Goal: Information Seeking & Learning: Learn about a topic

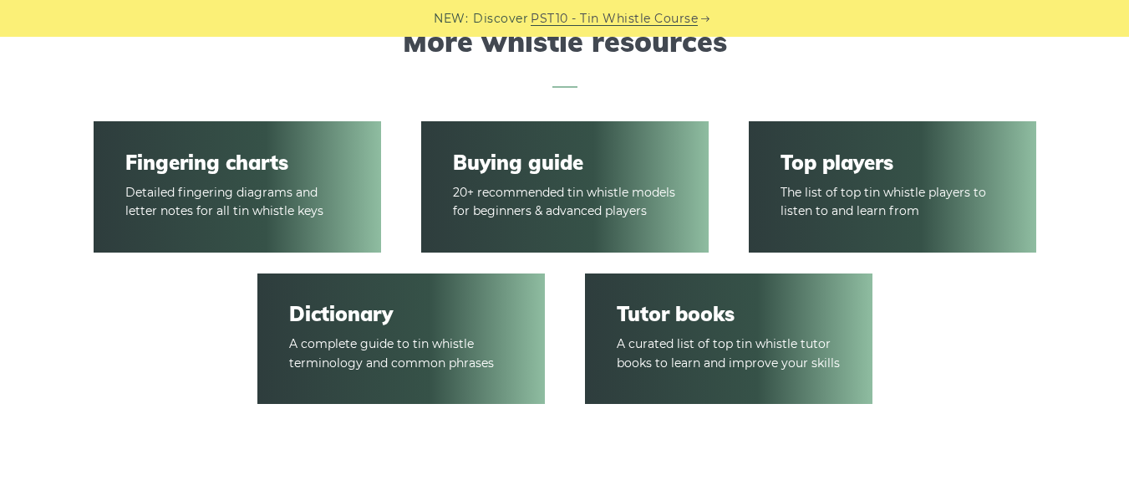
scroll to position [2591, 0]
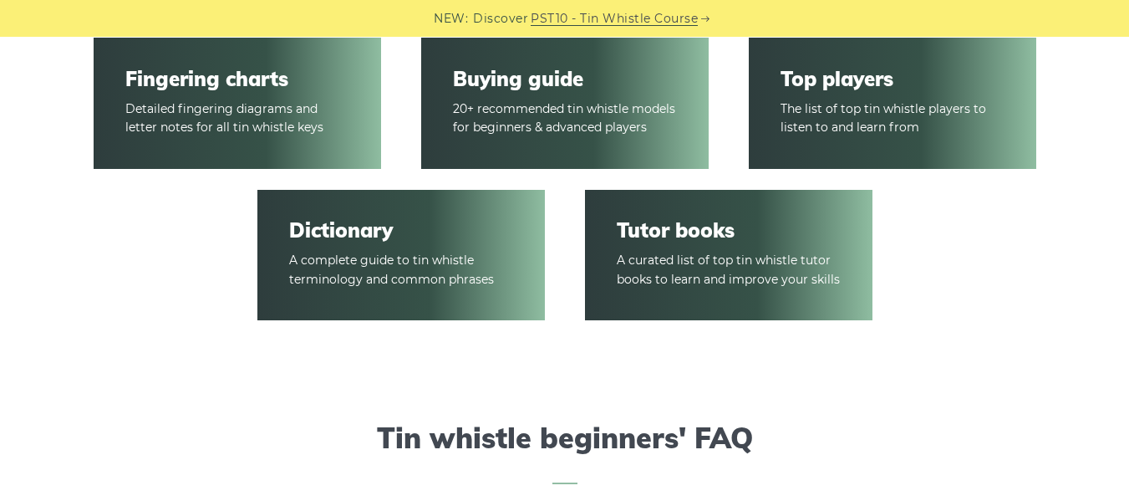
click at [247, 91] on link "Fingering charts" at bounding box center [236, 79] width 223 height 24
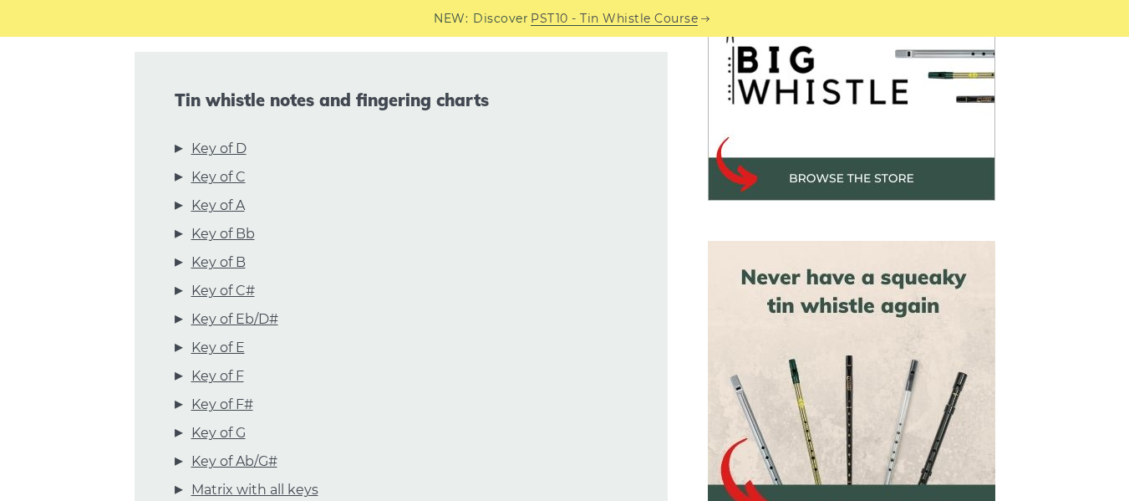
scroll to position [585, 0]
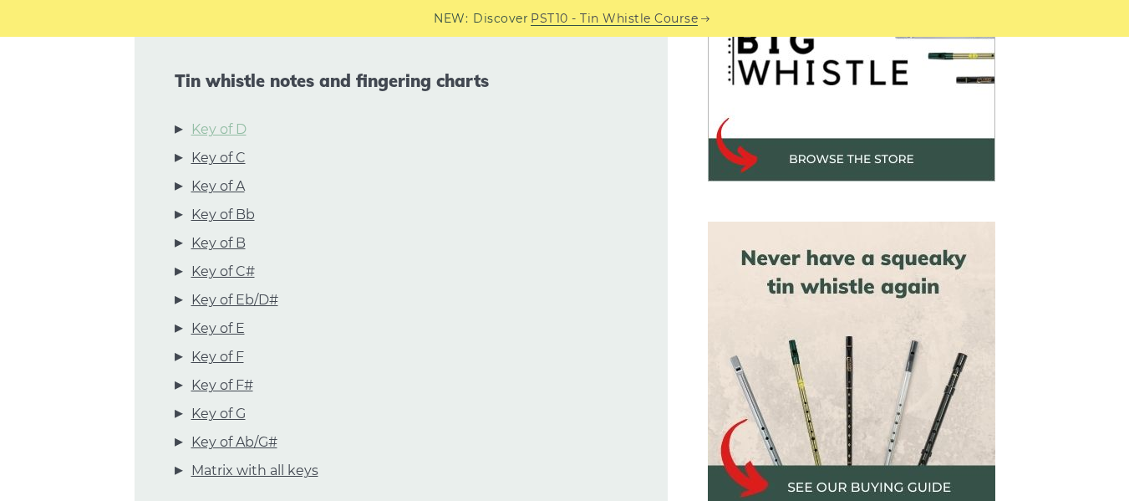
click at [216, 140] on link "Key of D" at bounding box center [218, 130] width 55 height 22
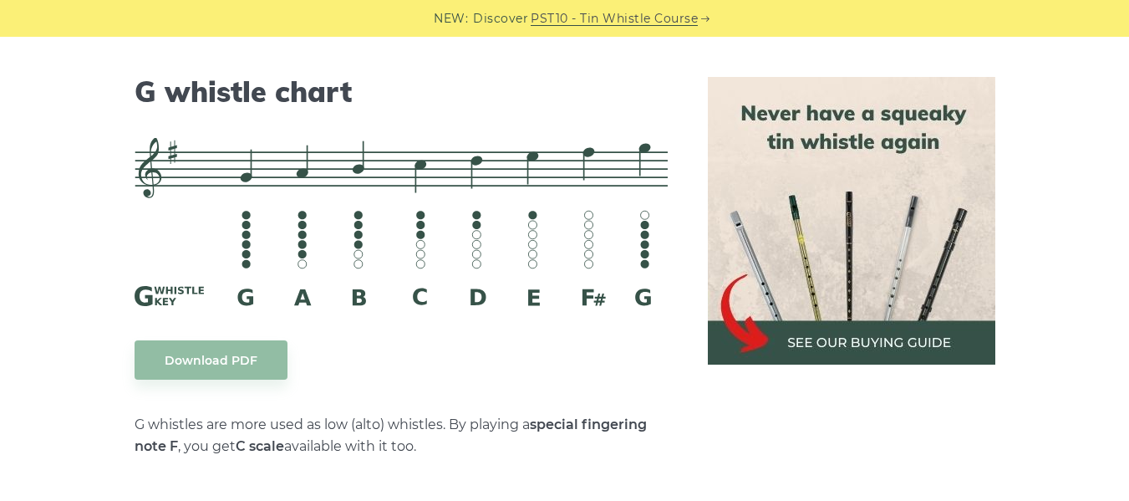
scroll to position [8636, 0]
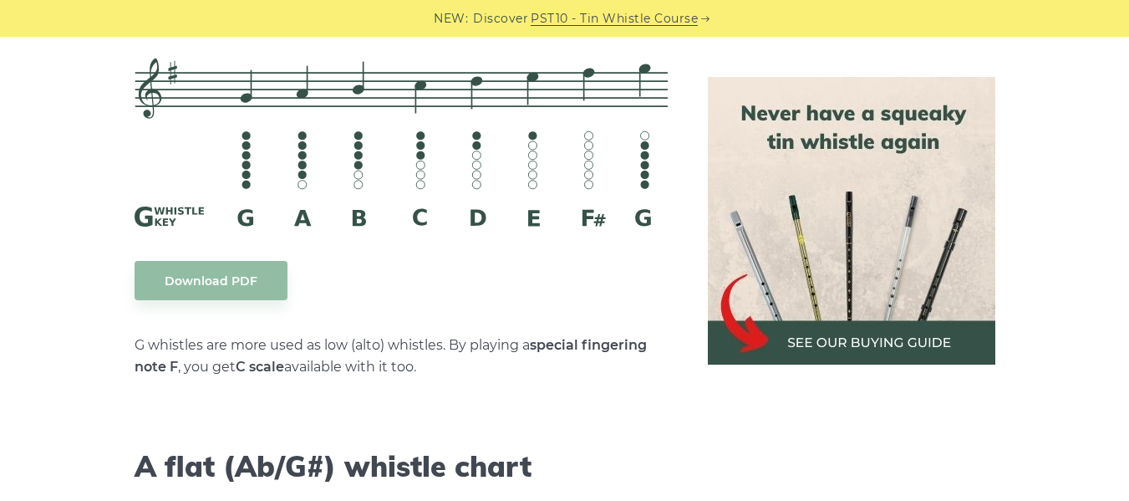
click at [877, 342] on img at bounding box center [851, 220] width 287 height 287
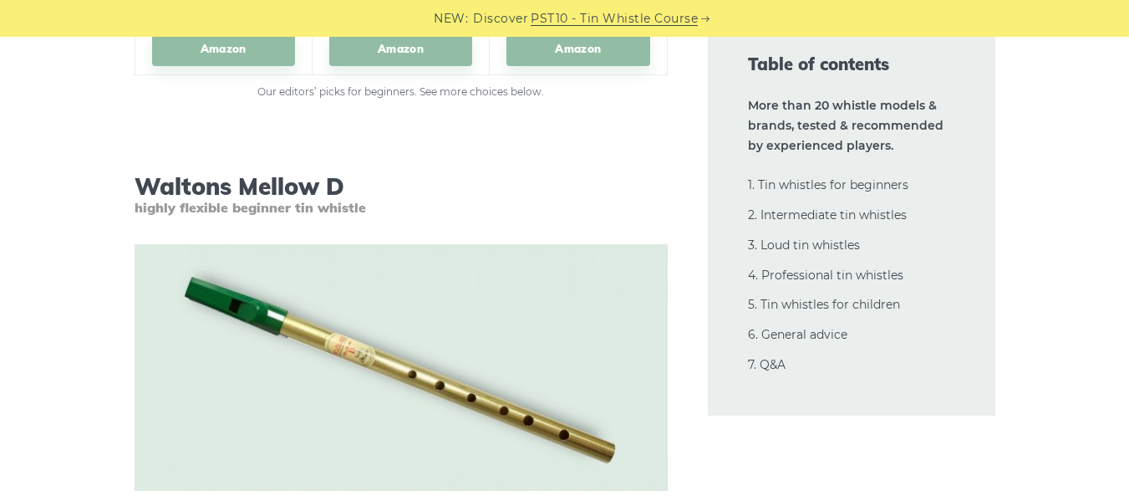
scroll to position [2758, 0]
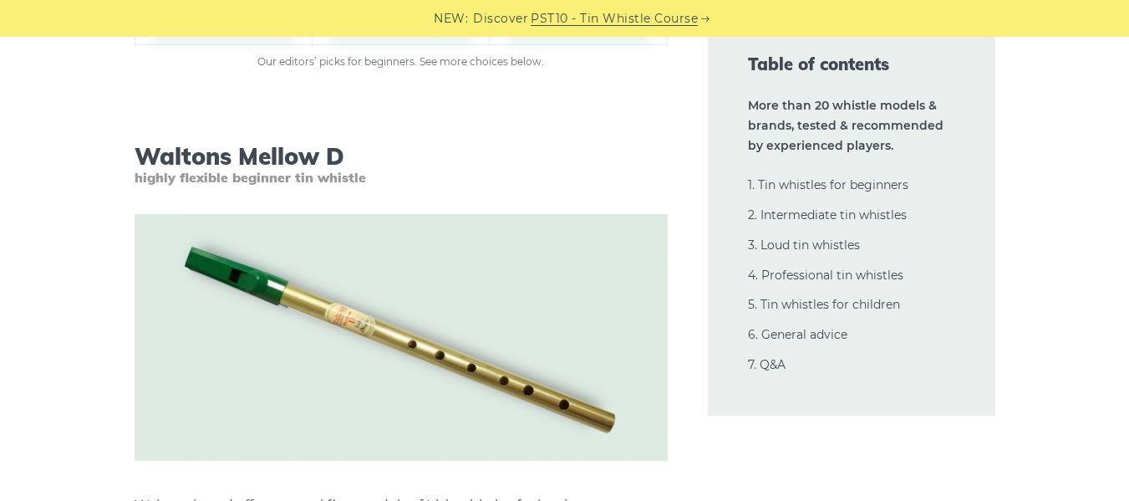
click at [409, 36] on link "Amazon" at bounding box center [400, 19] width 143 height 34
